Goal: Browse casually: Explore the website without a specific task or goal

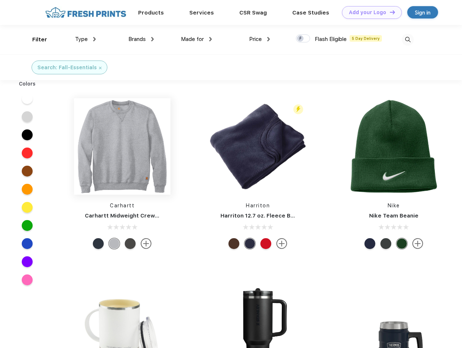
scroll to position [0, 0]
click at [369, 12] on link "Add your Logo Design Tool" at bounding box center [372, 12] width 60 height 13
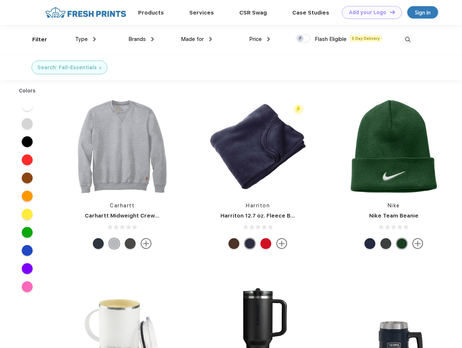
click at [0, 0] on div "Design Tool" at bounding box center [0, 0] width 0 height 0
click at [389, 12] on link "Add your Logo Design Tool" at bounding box center [372, 12] width 60 height 13
click at [35, 40] on div "Filter" at bounding box center [39, 40] width 15 height 8
click at [86, 39] on span "Type" at bounding box center [81, 39] width 13 height 7
click at [141, 39] on span "Brands" at bounding box center [136, 39] width 17 height 7
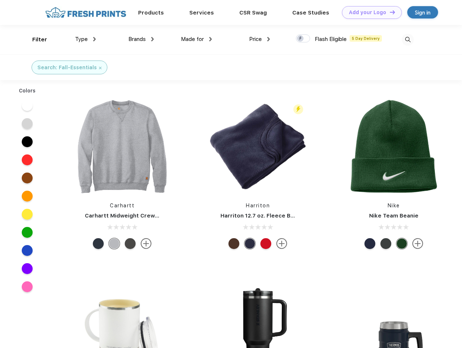
click at [197, 39] on span "Made for" at bounding box center [192, 39] width 23 height 7
click at [260, 39] on span "Price" at bounding box center [255, 39] width 13 height 7
click at [303, 39] on div at bounding box center [303, 38] width 14 height 8
click at [301, 39] on input "checkbox" at bounding box center [298, 36] width 5 height 5
click at [408, 40] on img at bounding box center [408, 40] width 12 height 12
